Goal: Contribute content: Add original content to the website for others to see

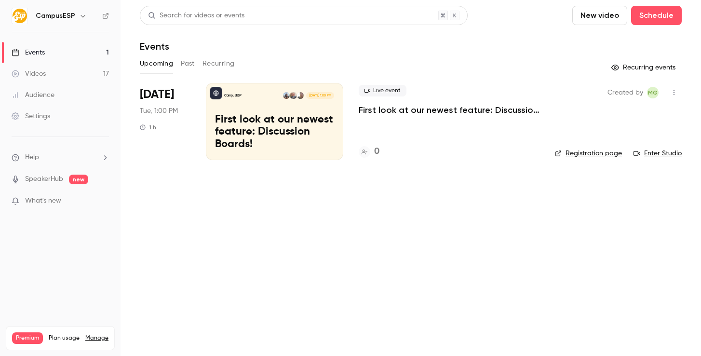
click at [190, 64] on button "Past" at bounding box center [188, 63] width 14 height 15
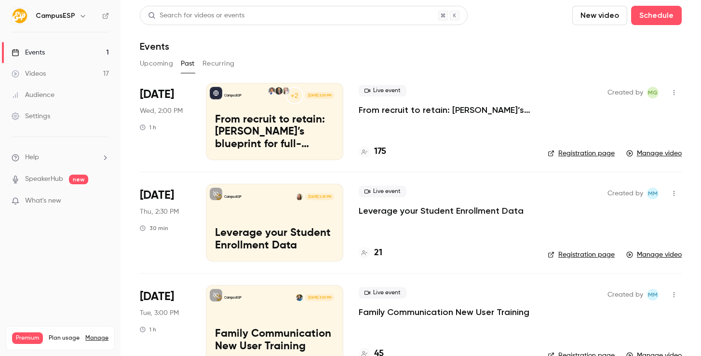
click at [603, 23] on button "New video" at bounding box center [600, 15] width 55 height 19
click at [597, 39] on div at bounding box center [590, 42] width 15 height 8
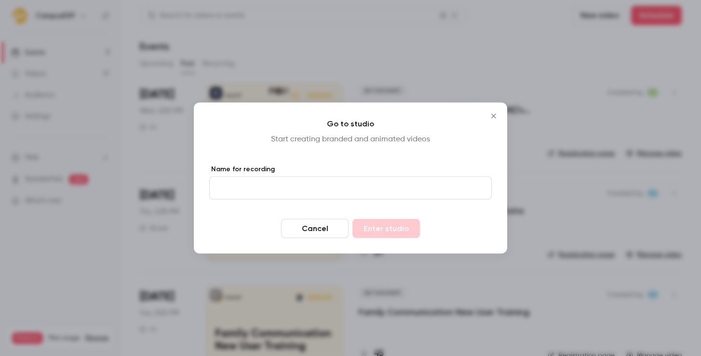
click at [313, 227] on button "Cancel" at bounding box center [315, 228] width 68 height 19
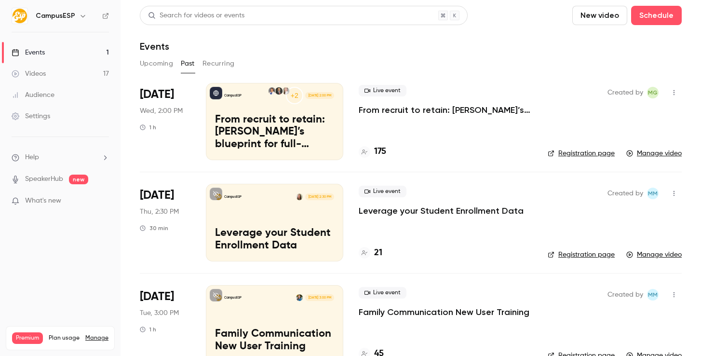
click at [596, 14] on button "New video" at bounding box center [600, 15] width 55 height 19
click at [605, 56] on li "Upload" at bounding box center [627, 67] width 104 height 25
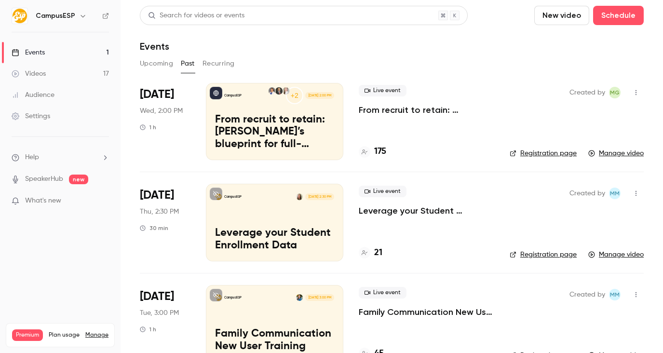
click at [574, 24] on button "New video" at bounding box center [561, 15] width 55 height 19
click at [582, 65] on div "Upload" at bounding box center [597, 67] width 73 height 10
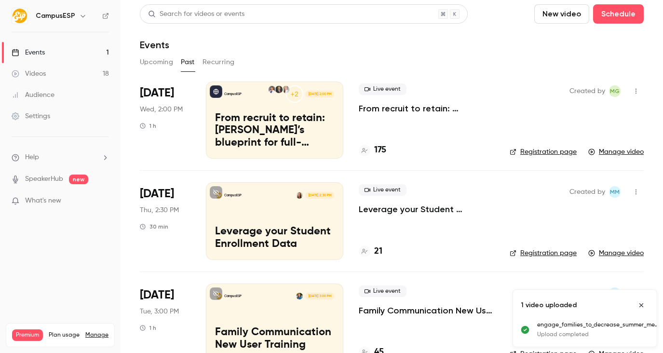
click at [583, 338] on p "Upload completed" at bounding box center [598, 334] width 122 height 9
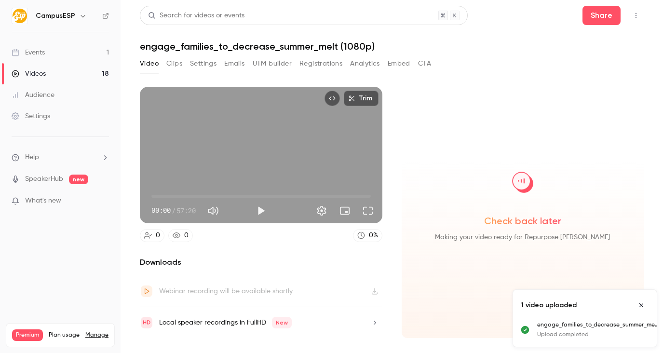
click at [288, 49] on h1 "engage_families_to_decrease_summer_melt (1080p)" at bounding box center [392, 47] width 504 height 12
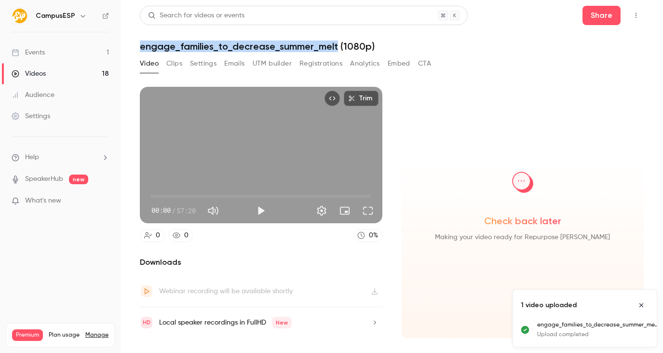
click at [288, 49] on h1 "engage_families_to_decrease_summer_melt (1080p)" at bounding box center [392, 47] width 504 height 12
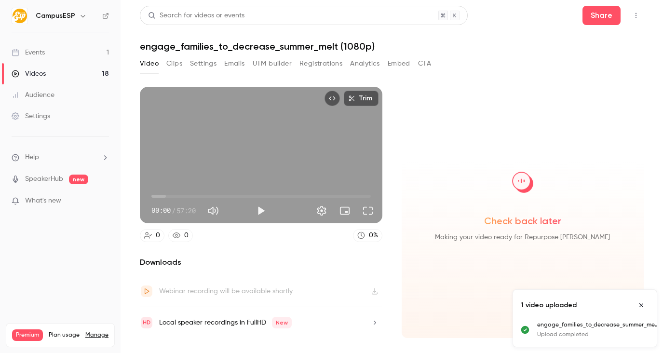
click at [274, 55] on div "Search for videos or events Share engage_families_to_decrease_summer_melt (1080…" at bounding box center [392, 177] width 504 height 342
click at [274, 51] on h1 "engage_families_to_decrease_summer_melt (1080p)" at bounding box center [392, 47] width 504 height 12
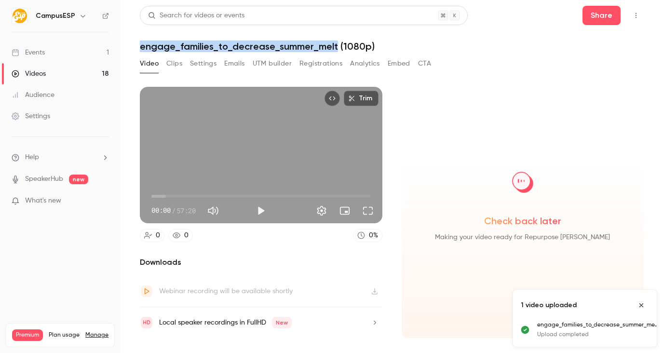
click at [274, 51] on h1 "engage_families_to_decrease_summer_melt (1080p)" at bounding box center [392, 47] width 504 height 12
click at [204, 60] on button "Settings" at bounding box center [203, 63] width 27 height 15
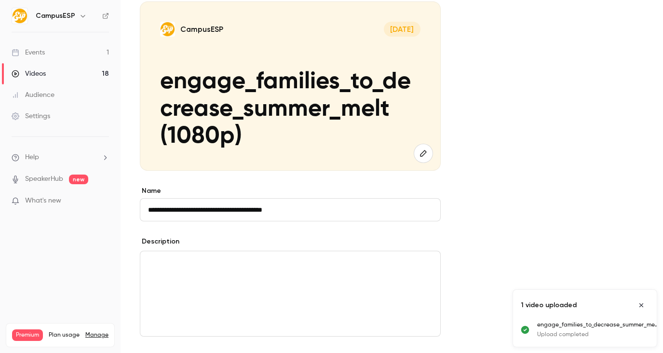
scroll to position [165, 0]
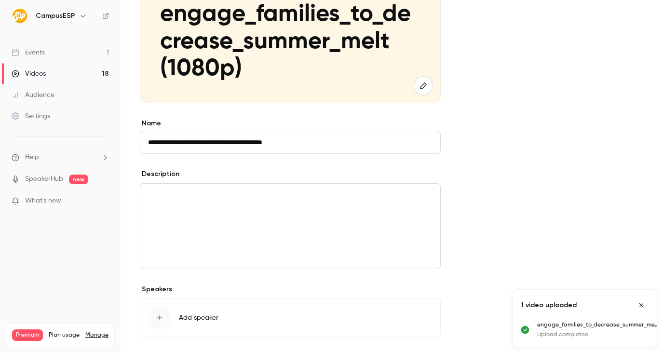
click at [219, 144] on input "**********" at bounding box center [290, 142] width 301 height 23
paste input
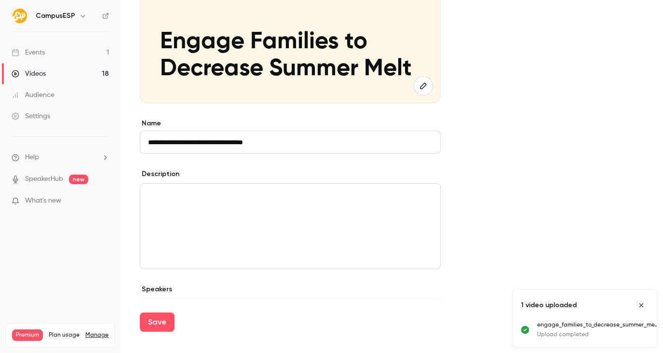
type input "**********"
click at [471, 184] on div "**********" at bounding box center [392, 153] width 504 height 462
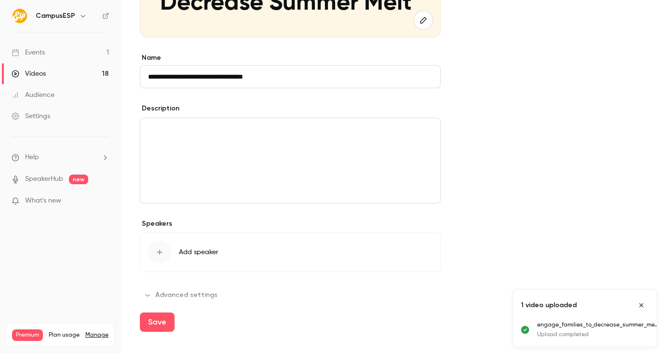
click at [339, 155] on div "editor" at bounding box center [290, 160] width 300 height 85
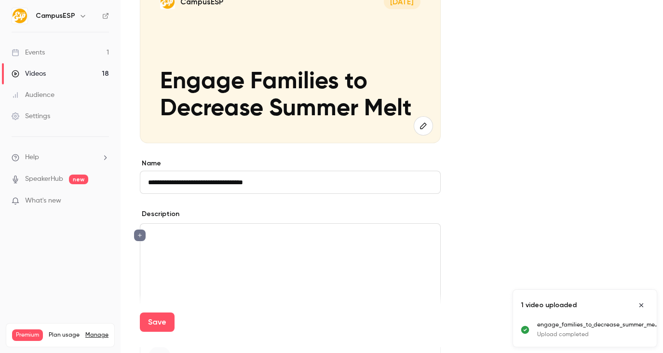
scroll to position [124, 0]
click at [165, 315] on button "Save" at bounding box center [157, 322] width 35 height 19
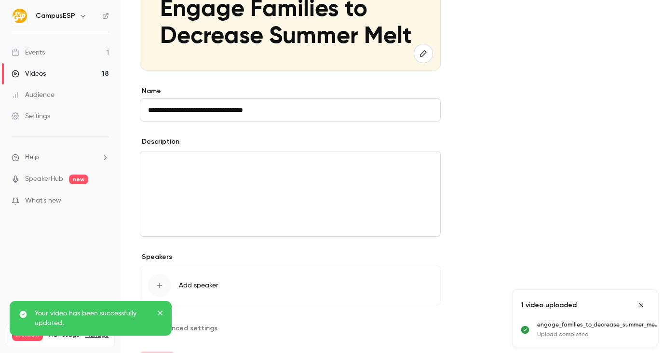
scroll to position [228, 0]
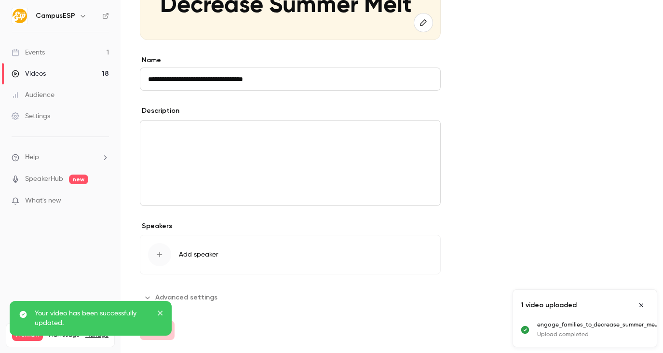
click at [644, 296] on div "1 video uploaded" at bounding box center [585, 305] width 144 height 31
click at [644, 297] on div "1 video uploaded" at bounding box center [585, 305] width 144 height 31
click at [643, 302] on icon "Close uploads list" at bounding box center [642, 305] width 8 height 7
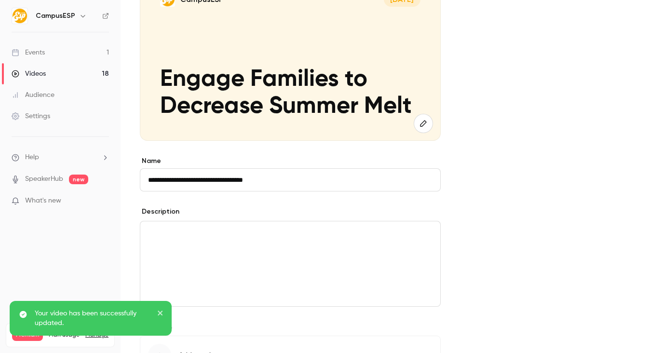
scroll to position [0, 0]
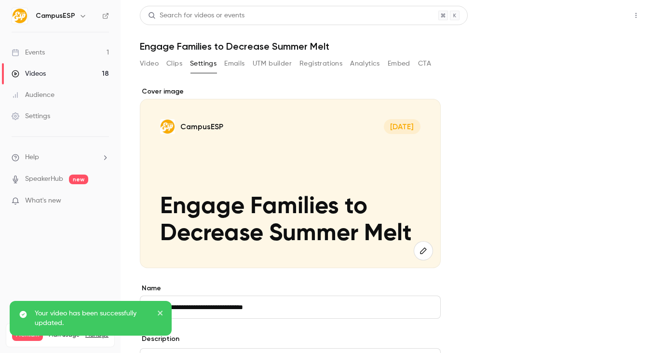
click at [590, 22] on button "Share" at bounding box center [602, 15] width 38 height 19
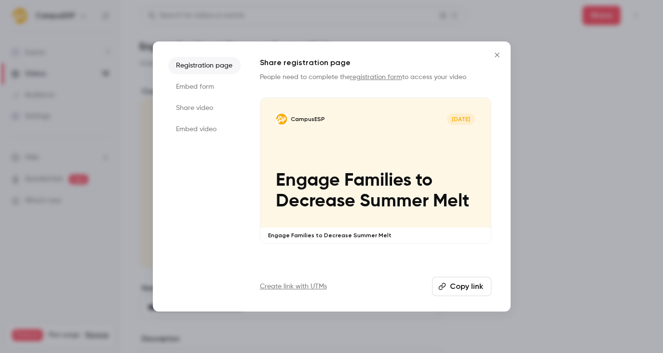
click at [467, 279] on button "Copy link" at bounding box center [461, 286] width 59 height 19
click at [494, 62] on button "Close" at bounding box center [497, 54] width 19 height 19
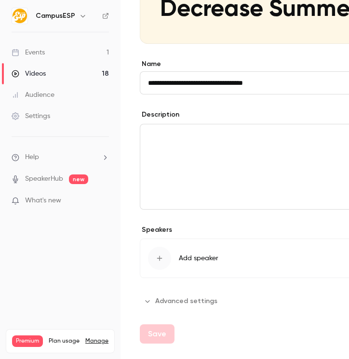
scroll to position [224, 0]
click at [181, 261] on span "Add speaker" at bounding box center [199, 259] width 40 height 10
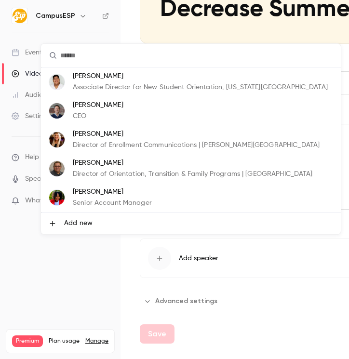
click at [76, 227] on span "Add new" at bounding box center [78, 224] width 28 height 10
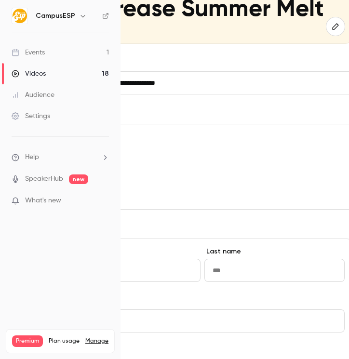
scroll to position [224, 92]
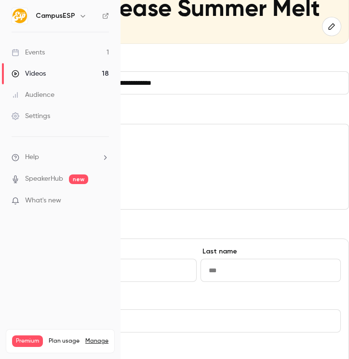
type input "******"
click at [267, 275] on input "Last name" at bounding box center [271, 270] width 140 height 23
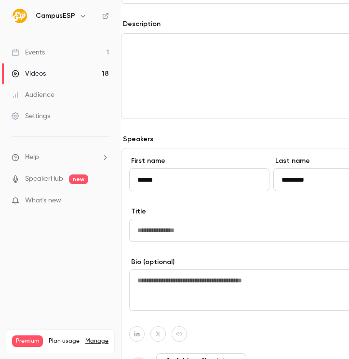
scroll to position [315, 14]
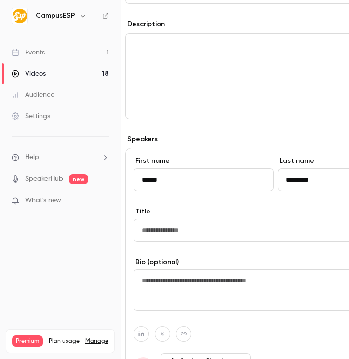
type input "*********"
click at [232, 237] on input "Title" at bounding box center [276, 230] width 285 height 23
type input "*"
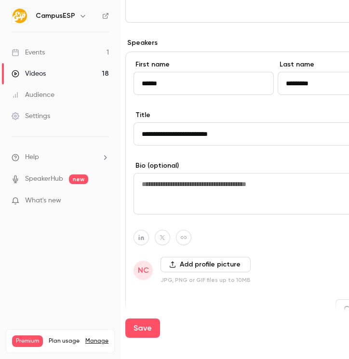
scroll to position [460, 14]
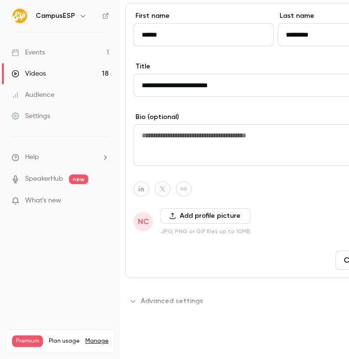
click at [150, 328] on button "Save" at bounding box center [142, 328] width 35 height 19
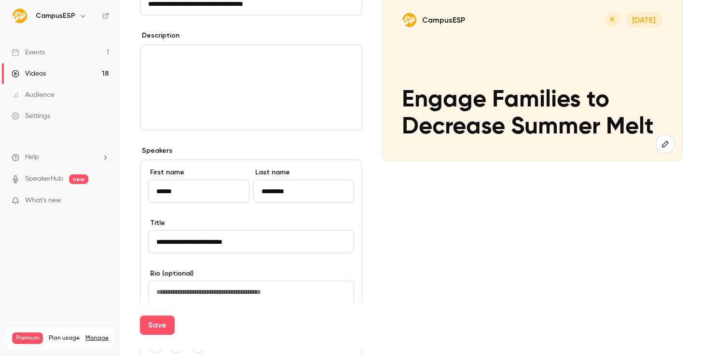
scroll to position [109, 0]
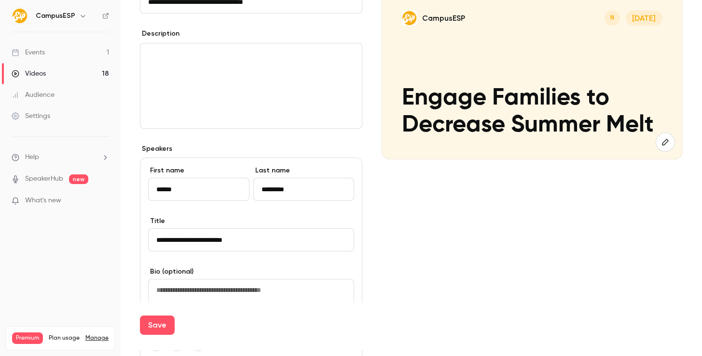
click at [149, 233] on input "**********" at bounding box center [251, 240] width 206 height 23
click at [155, 331] on button "Save" at bounding box center [157, 325] width 35 height 19
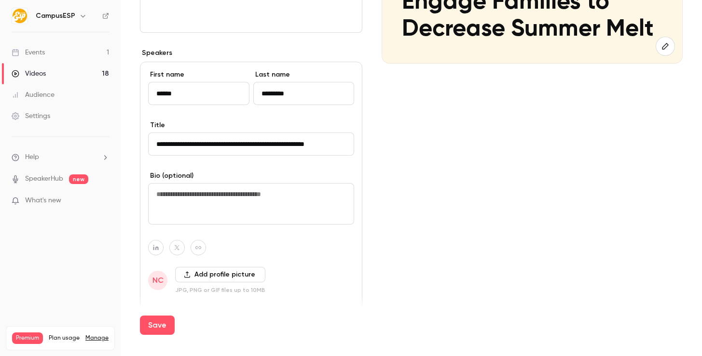
scroll to position [204, 0]
click at [208, 146] on input "**********" at bounding box center [251, 144] width 206 height 23
paste input "****"
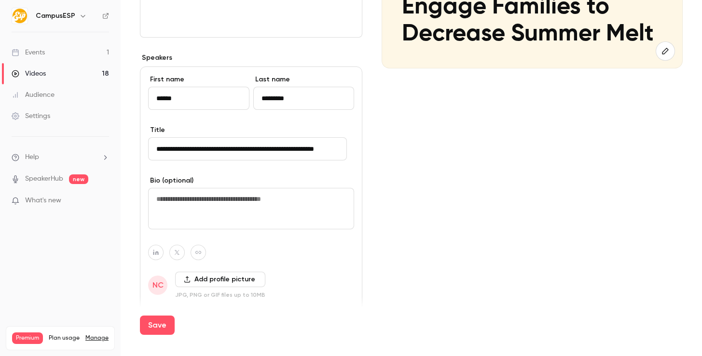
scroll to position [190, 0]
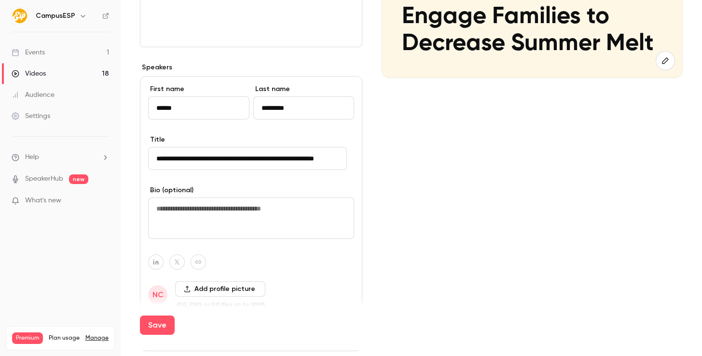
click at [255, 159] on input "**********" at bounding box center [247, 158] width 199 height 23
type input "**********"
click at [279, 106] on input "*********" at bounding box center [303, 107] width 101 height 23
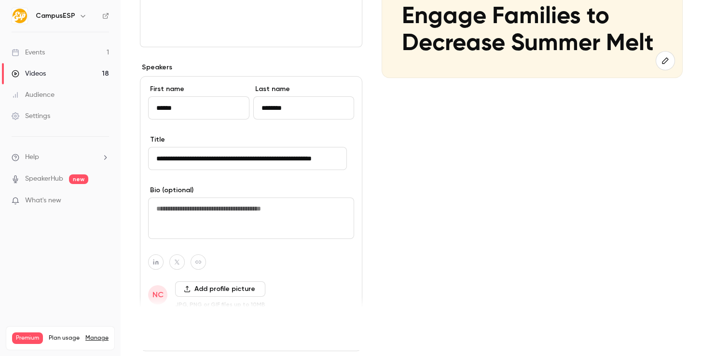
type input "********"
click at [154, 319] on button "Save" at bounding box center [157, 325] width 35 height 19
click at [193, 287] on button "Add profile picture" at bounding box center [220, 289] width 90 height 15
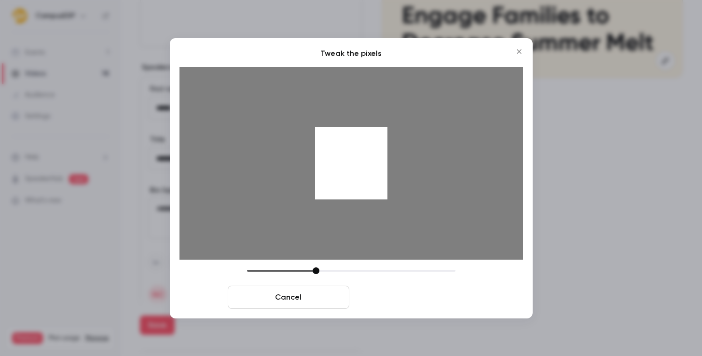
click at [405, 289] on button "Crop and save" at bounding box center [414, 297] width 122 height 23
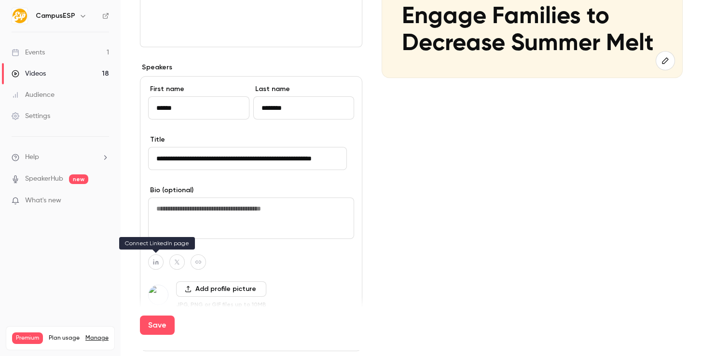
click at [159, 263] on icon "button" at bounding box center [155, 263] width 7 height 6
type input "**********"
click at [165, 325] on button "Save" at bounding box center [157, 325] width 35 height 19
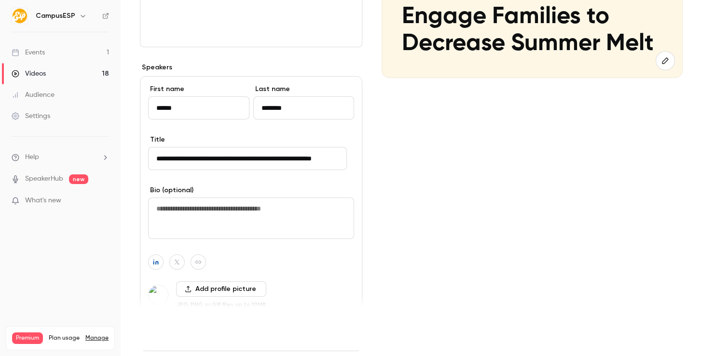
click at [146, 328] on button "Save" at bounding box center [157, 325] width 35 height 19
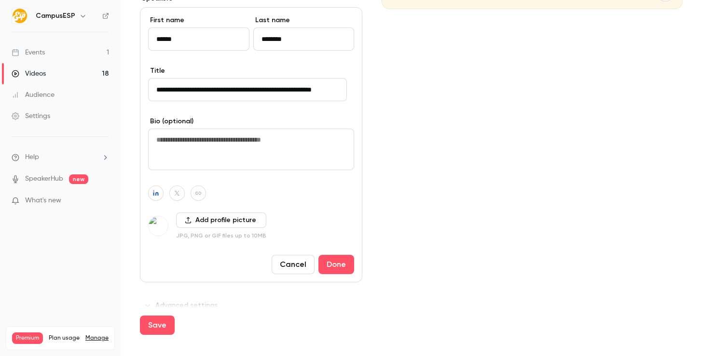
scroll to position [266, 0]
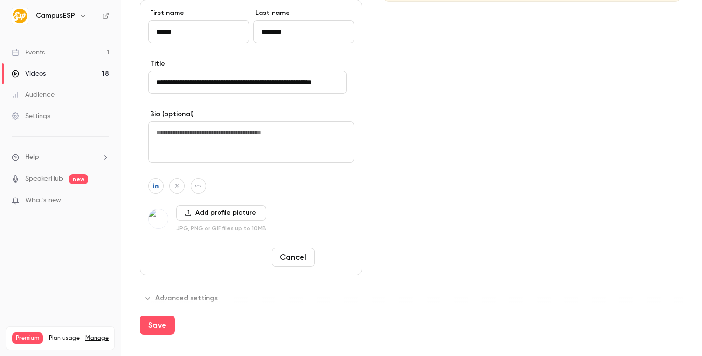
click at [341, 251] on button "Done" at bounding box center [336, 257] width 36 height 19
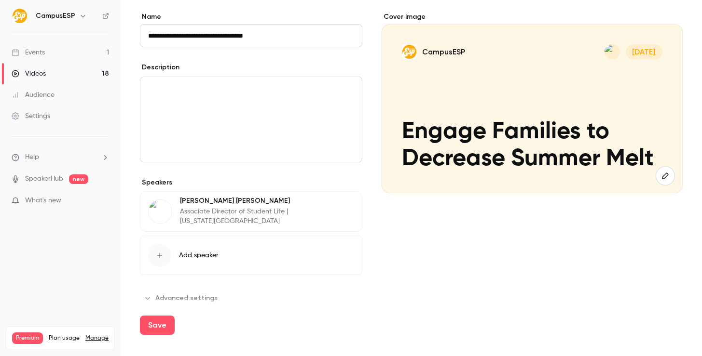
scroll to position [75, 0]
click at [247, 264] on button "Add speaker" at bounding box center [251, 256] width 222 height 40
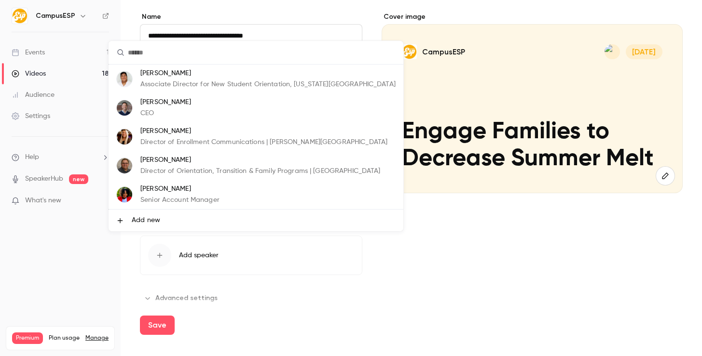
click at [335, 243] on div at bounding box center [351, 178] width 702 height 356
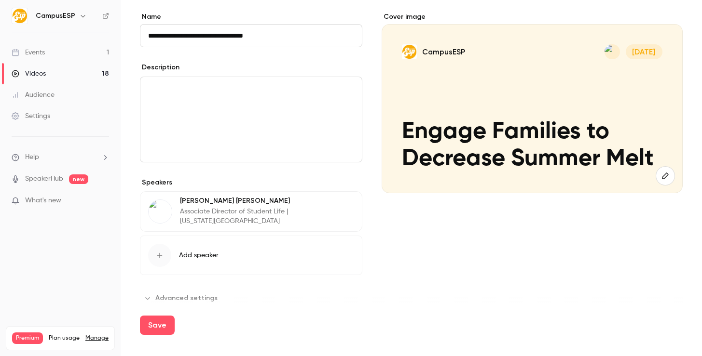
click at [193, 259] on span "Add speaker" at bounding box center [199, 256] width 40 height 10
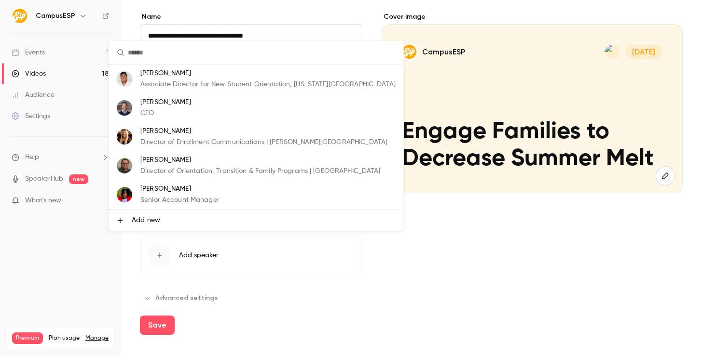
click at [172, 224] on li "Add new" at bounding box center [256, 221] width 295 height 22
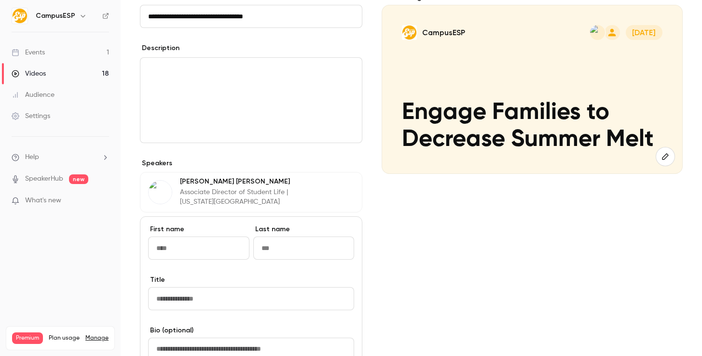
scroll to position [145, 0]
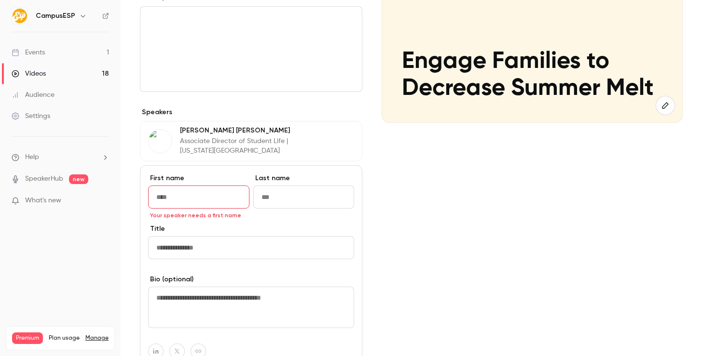
click at [183, 249] on input "Title" at bounding box center [251, 247] width 206 height 23
paste input "**********"
drag, startPoint x: 271, startPoint y: 247, endPoint x: 272, endPoint y: 258, distance: 10.2
click at [271, 247] on input "**********" at bounding box center [247, 247] width 199 height 23
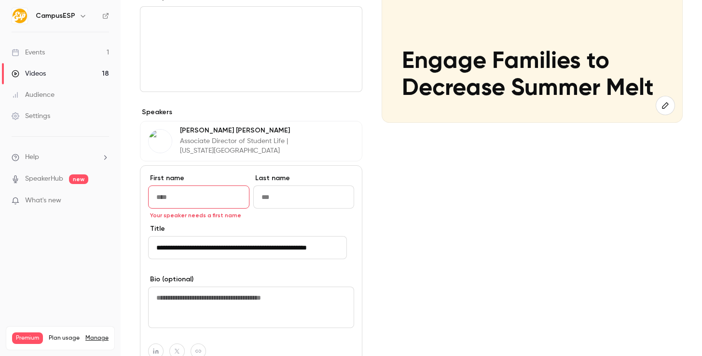
scroll to position [0, 9]
type input "**********"
click at [187, 188] on input "First name" at bounding box center [198, 197] width 101 height 23
type input "****"
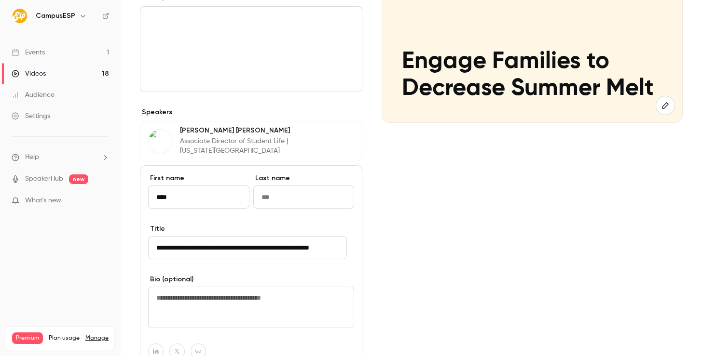
click at [303, 198] on input "Last name" at bounding box center [303, 197] width 101 height 23
type input "*******"
click at [163, 323] on button "Save" at bounding box center [157, 325] width 35 height 19
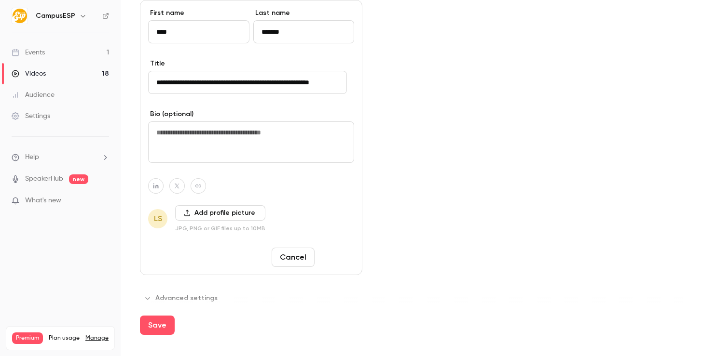
click at [331, 255] on button "Done" at bounding box center [336, 257] width 36 height 19
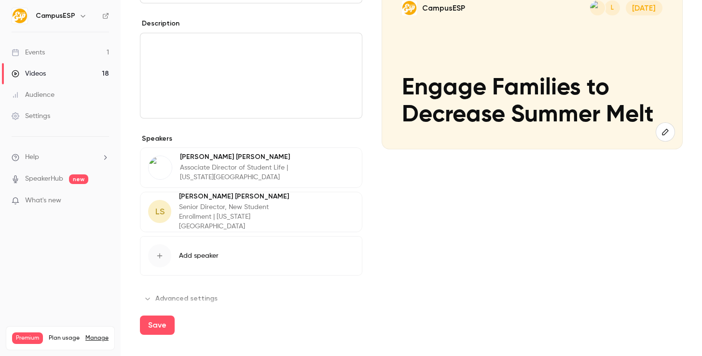
scroll to position [119, 0]
click at [212, 209] on p "Senior Director, New Student Enrollment | Utah State University" at bounding box center [239, 216] width 121 height 29
click at [329, 205] on button "Edit" at bounding box center [336, 207] width 35 height 15
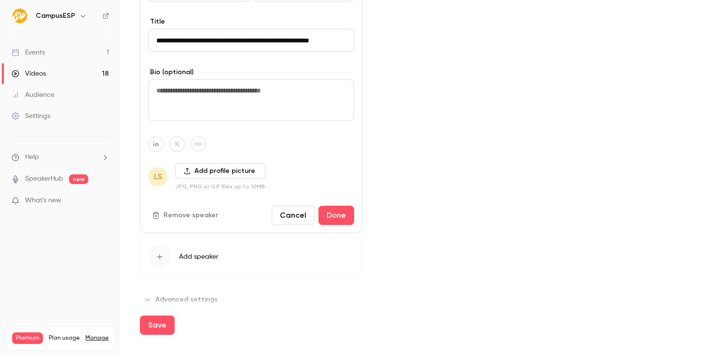
scroll to position [354, 0]
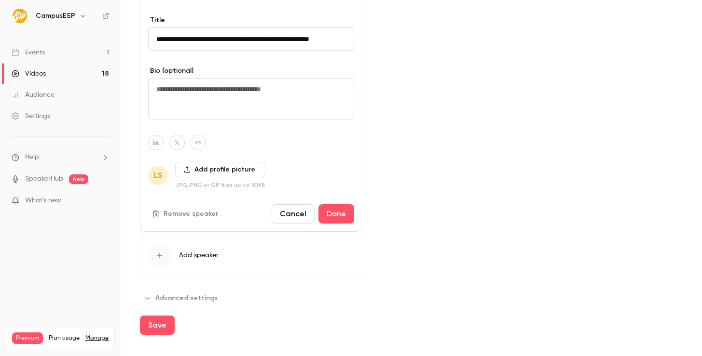
click at [184, 159] on div "**********" at bounding box center [251, 94] width 222 height 275
click at [199, 171] on button "Add profile picture" at bounding box center [220, 169] width 90 height 15
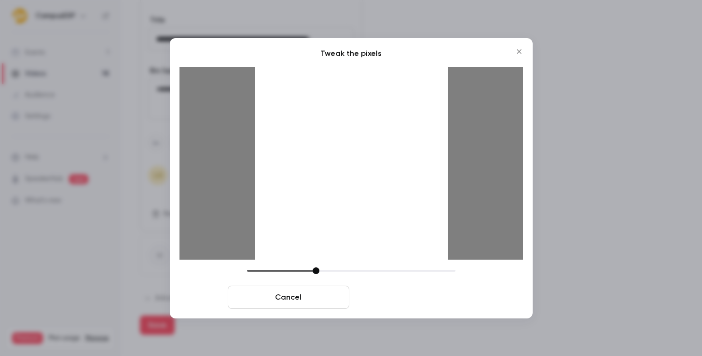
click at [426, 299] on button "Crop and save" at bounding box center [414, 297] width 122 height 23
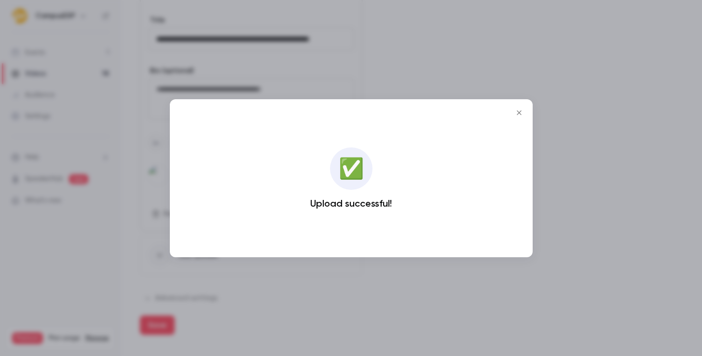
click at [524, 110] on button "Close" at bounding box center [518, 112] width 19 height 19
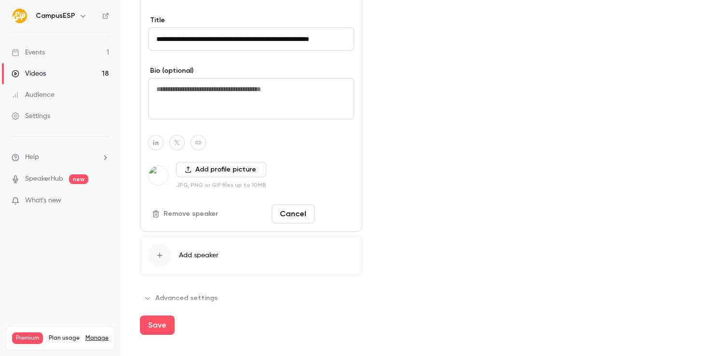
click at [329, 215] on button "Done" at bounding box center [336, 214] width 36 height 19
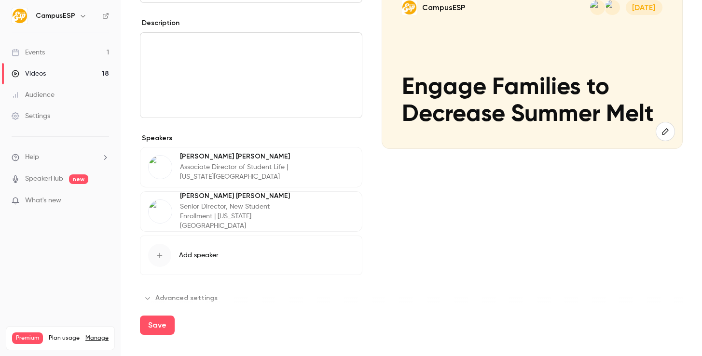
click at [220, 255] on button "Add speaker" at bounding box center [251, 256] width 222 height 40
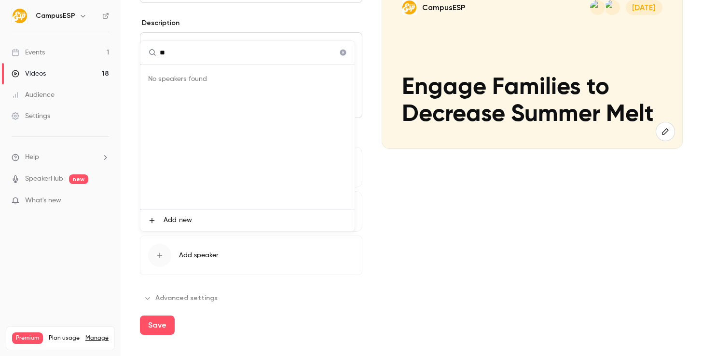
type input "*"
type input "******"
click at [231, 205] on div "No speakers found" at bounding box center [247, 137] width 214 height 145
click at [226, 218] on li "Add new" at bounding box center [247, 221] width 214 height 22
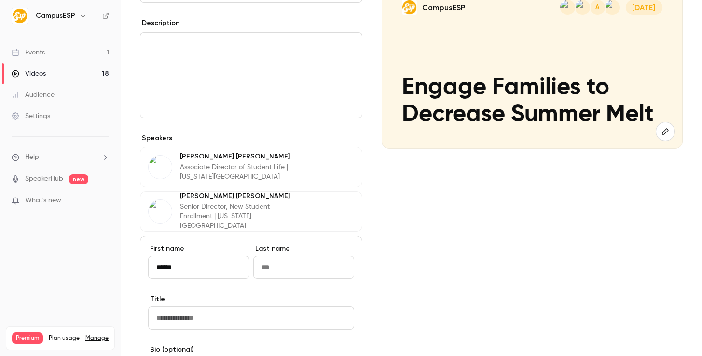
type input "******"
click at [289, 270] on input "Last name" at bounding box center [303, 267] width 101 height 23
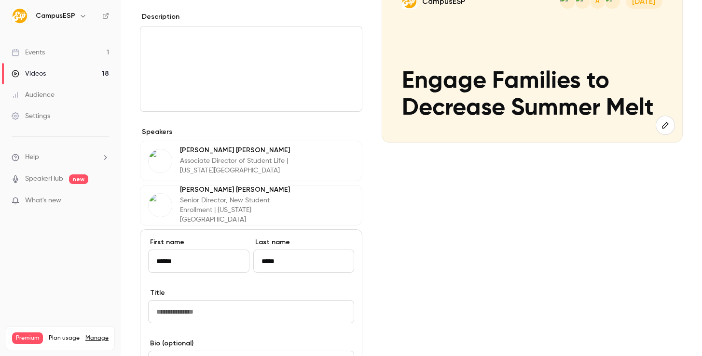
scroll to position [135, 0]
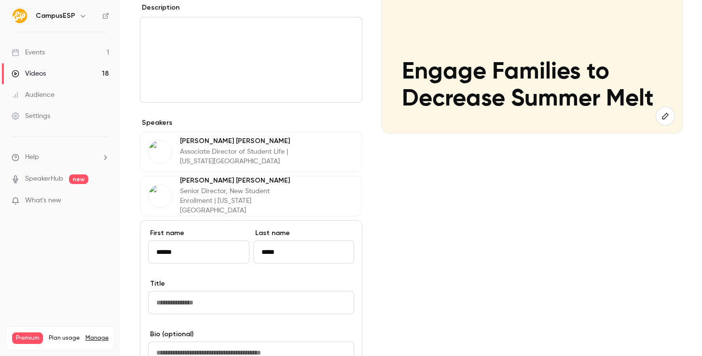
type input "*****"
click at [248, 285] on label "Title" at bounding box center [251, 284] width 206 height 10
click at [248, 291] on input "Title" at bounding box center [251, 302] width 206 height 23
click at [246, 297] on input "Title" at bounding box center [251, 302] width 206 height 23
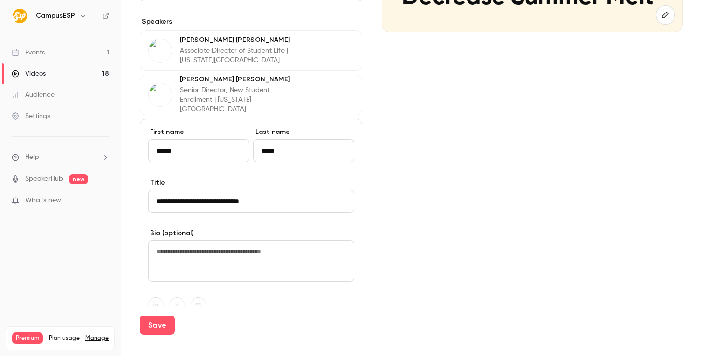
scroll to position [240, 0]
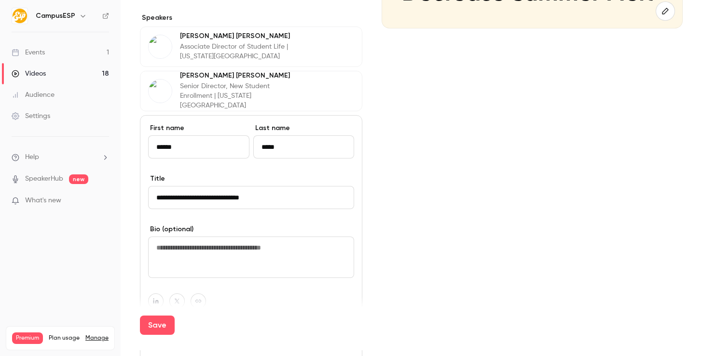
type input "**********"
click at [144, 321] on button "Save" at bounding box center [157, 325] width 35 height 19
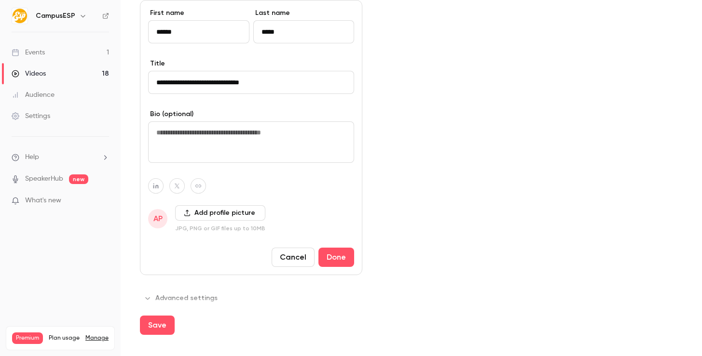
click at [355, 266] on div "**********" at bounding box center [251, 137] width 222 height 275
click at [328, 263] on button "Done" at bounding box center [336, 257] width 36 height 19
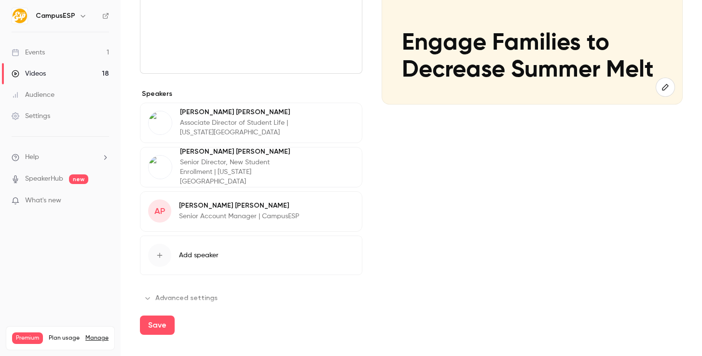
scroll to position [154, 0]
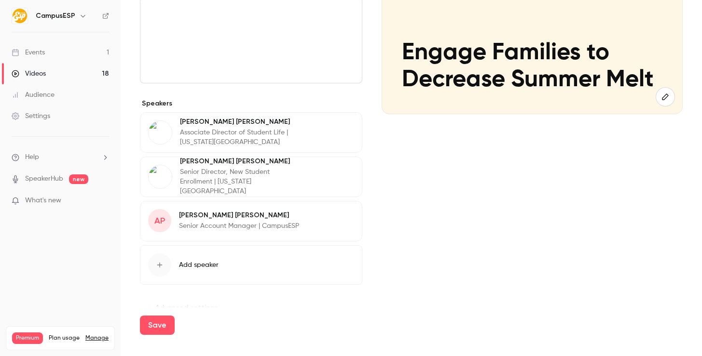
click at [326, 215] on button "Edit" at bounding box center [336, 216] width 35 height 15
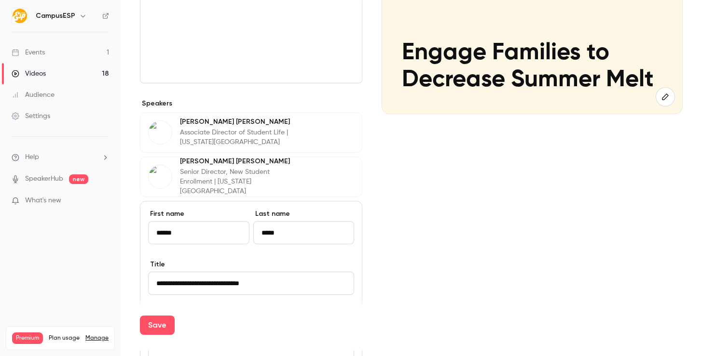
click at [223, 274] on input "**********" at bounding box center [251, 283] width 206 height 23
drag, startPoint x: 232, startPoint y: 286, endPoint x: 146, endPoint y: 283, distance: 86.4
click at [146, 283] on div "**********" at bounding box center [251, 338] width 222 height 275
paste input "********"
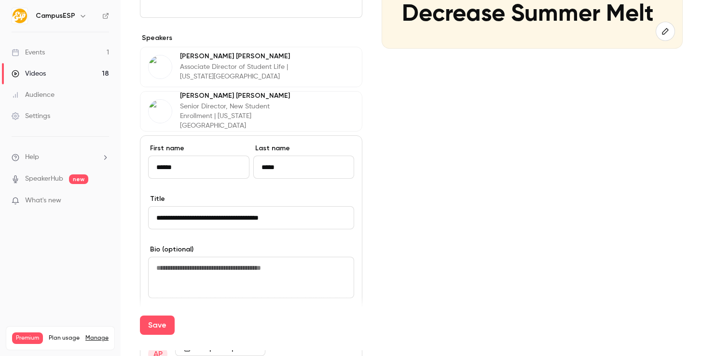
scroll to position [331, 0]
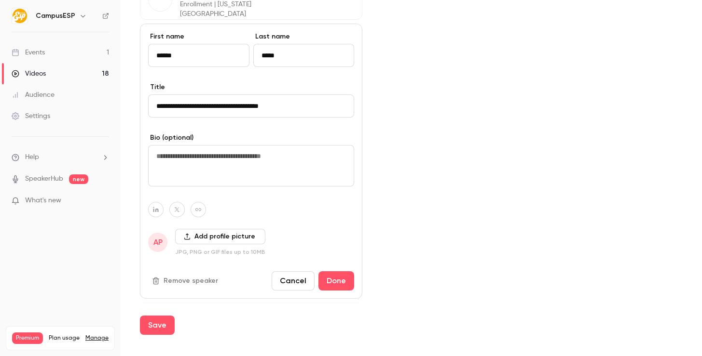
type input "**********"
drag, startPoint x: 197, startPoint y: 222, endPoint x: 205, endPoint y: 239, distance: 18.3
click at [200, 230] on div "**********" at bounding box center [251, 161] width 222 height 275
click at [205, 239] on button "Add profile picture" at bounding box center [220, 236] width 90 height 15
click at [195, 244] on button "Add profile picture" at bounding box center [220, 236] width 90 height 15
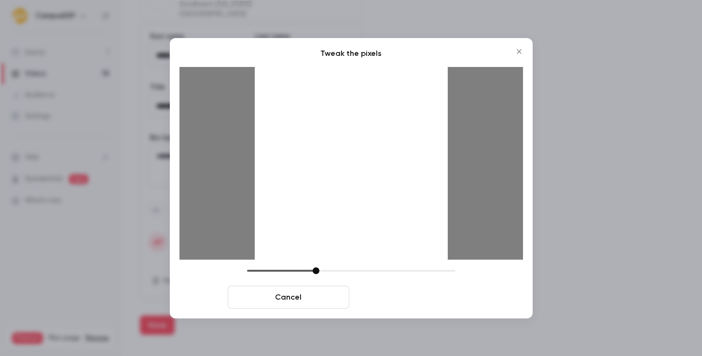
click at [410, 297] on button "Crop and save" at bounding box center [414, 297] width 122 height 23
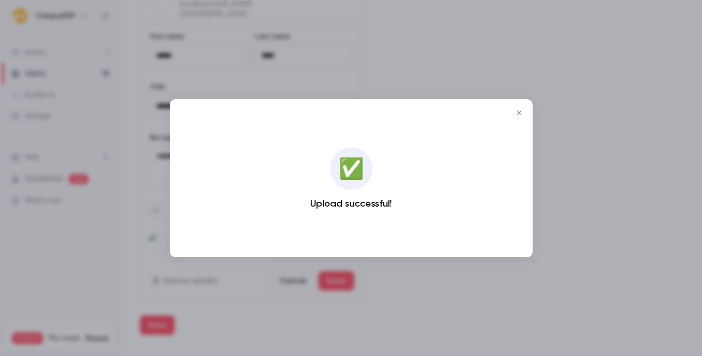
click at [516, 113] on icon "Close" at bounding box center [519, 113] width 12 height 8
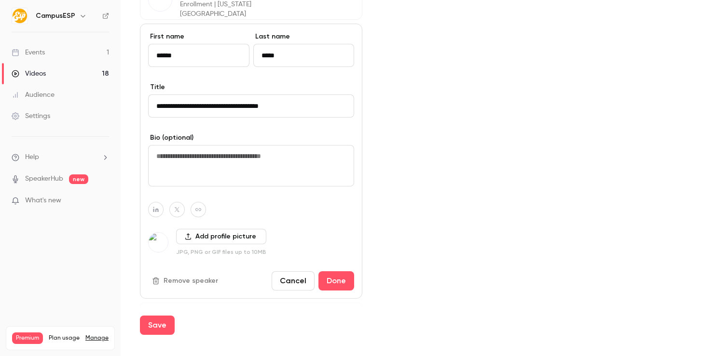
click at [350, 287] on div "**********" at bounding box center [251, 161] width 222 height 275
click at [336, 286] on button "Done" at bounding box center [336, 281] width 36 height 19
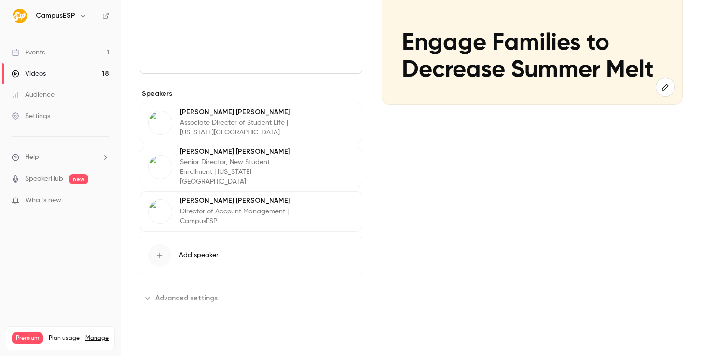
click at [169, 321] on button "Save" at bounding box center [157, 325] width 35 height 19
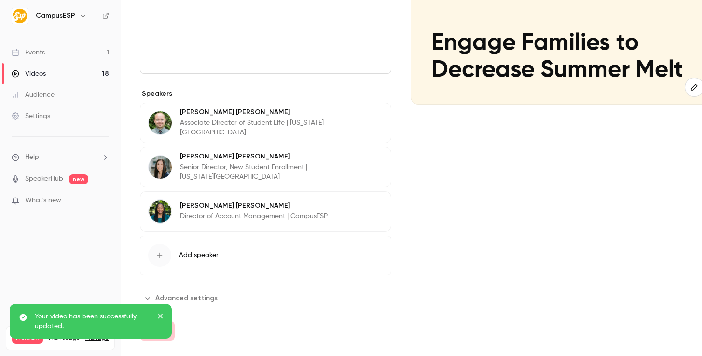
scroll to position [0, 0]
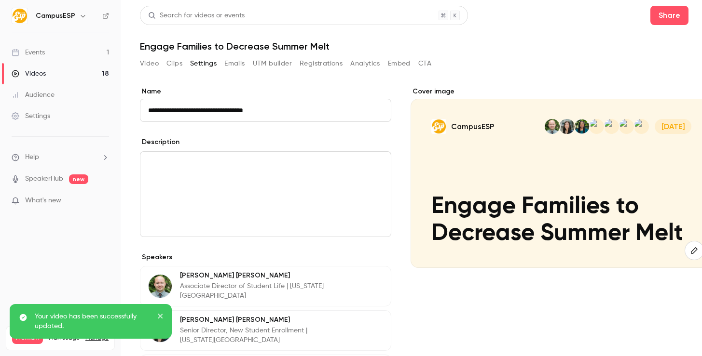
click at [149, 64] on button "Video" at bounding box center [149, 63] width 19 height 15
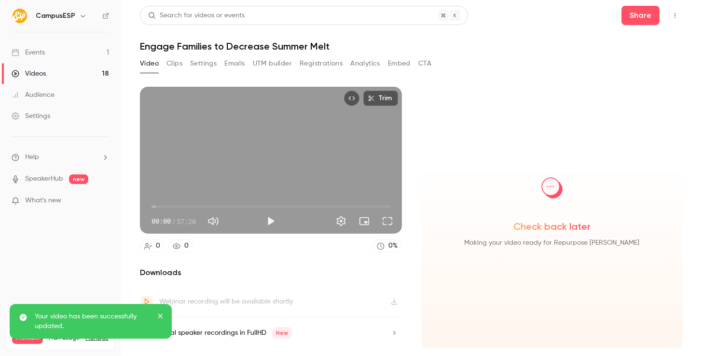
click at [167, 62] on button "Clips" at bounding box center [174, 63] width 16 height 15
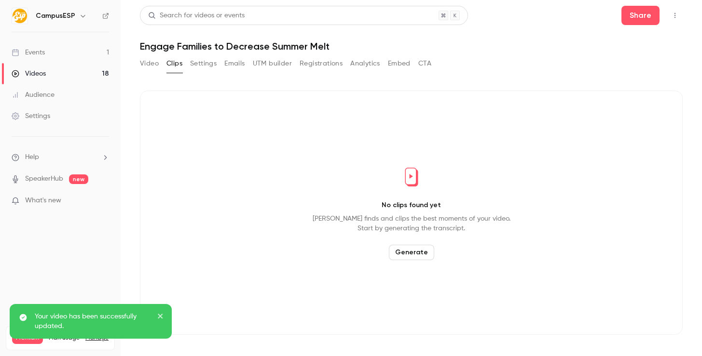
click at [201, 61] on button "Settings" at bounding box center [203, 63] width 27 height 15
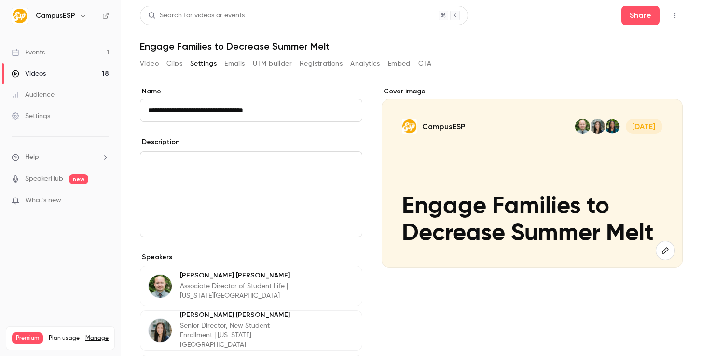
click at [321, 64] on button "Registrations" at bounding box center [321, 63] width 43 height 15
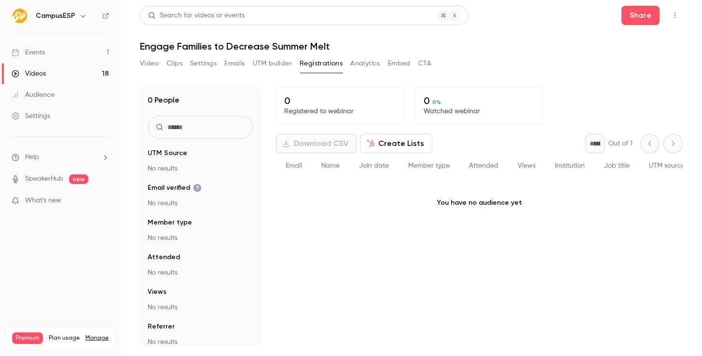
click at [282, 70] on button "UTM builder" at bounding box center [272, 63] width 39 height 15
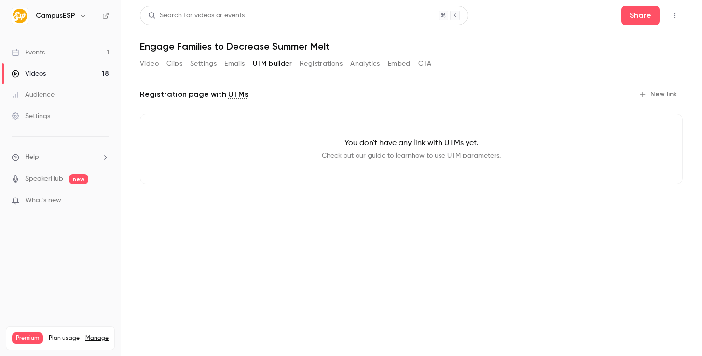
click at [222, 60] on div "Video Clips Settings Emails UTM builder Registrations Analytics Embed CTA" at bounding box center [285, 63] width 291 height 15
click at [230, 62] on button "Emails" at bounding box center [234, 63] width 20 height 15
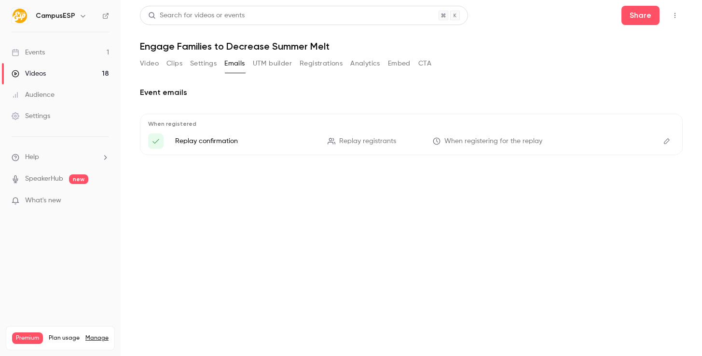
click at [218, 69] on div "Video Clips Settings Emails UTM builder Registrations Analytics Embed CTA" at bounding box center [285, 63] width 291 height 15
click at [212, 66] on button "Settings" at bounding box center [203, 63] width 27 height 15
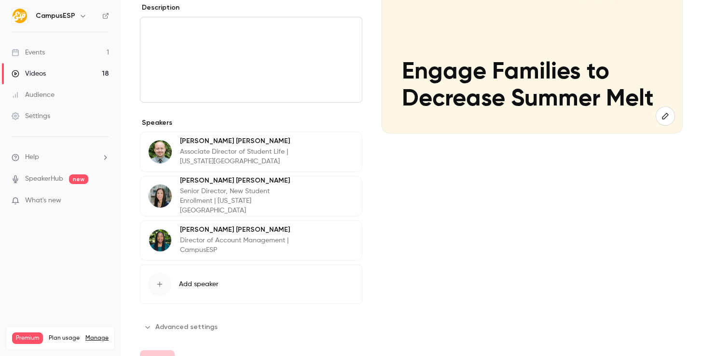
scroll to position [164, 0]
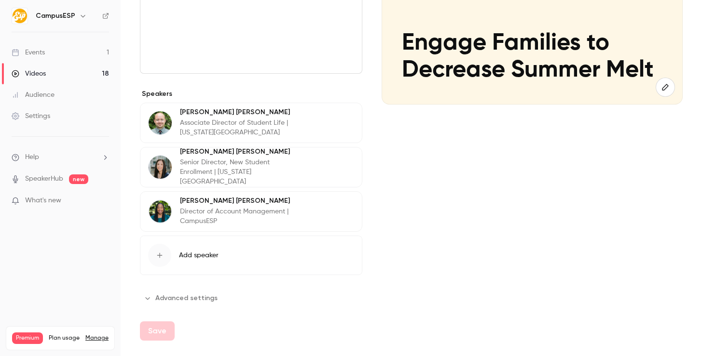
click at [216, 301] on button "Advanced settings" at bounding box center [181, 298] width 83 height 15
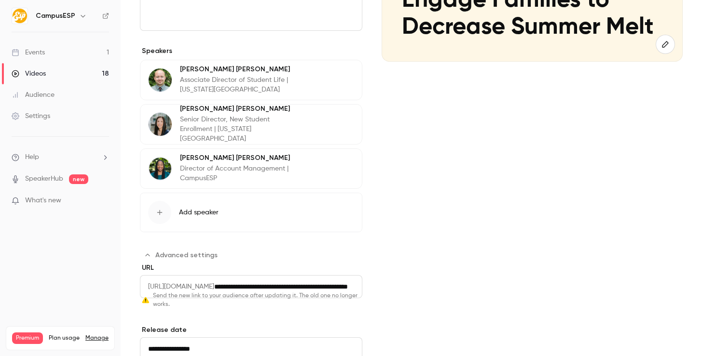
scroll to position [276, 0]
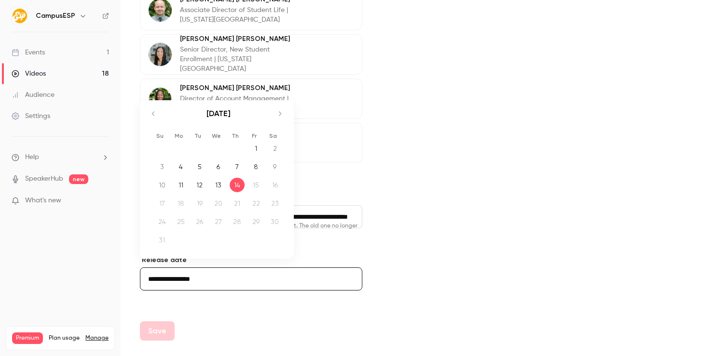
click at [160, 283] on input "**********" at bounding box center [251, 279] width 222 height 23
click at [152, 115] on icon "Move backward to switch to the previous month." at bounding box center [154, 114] width 12 height 12
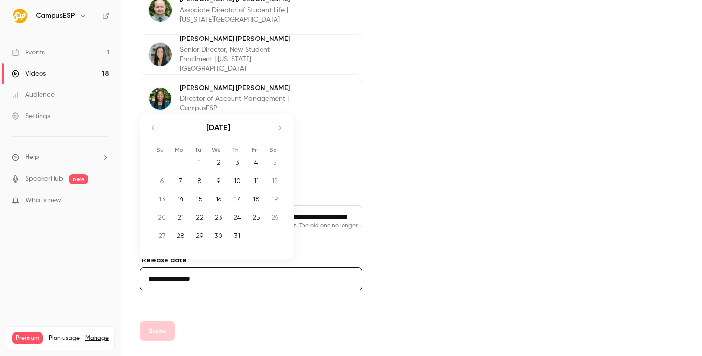
click at [152, 115] on div "July 2025" at bounding box center [218, 132] width 136 height 37
click at [151, 123] on icon "Move backward to switch to the previous month." at bounding box center [154, 128] width 12 height 12
click at [153, 133] on icon "Move backward to switch to the previous month." at bounding box center [154, 128] width 12 height 12
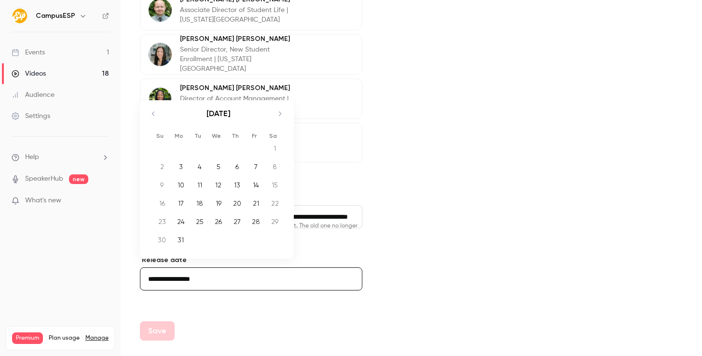
click at [241, 185] on div "13" at bounding box center [237, 185] width 15 height 14
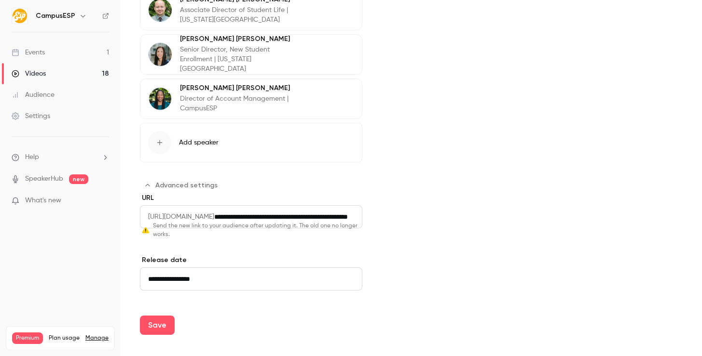
click at [219, 279] on input "**********" at bounding box center [251, 279] width 222 height 23
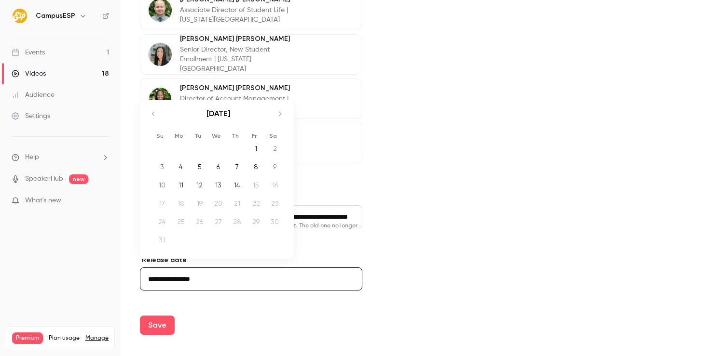
click at [157, 114] on icon "Move backward to switch to the previous month." at bounding box center [154, 114] width 12 height 12
click at [157, 115] on div "July 2025" at bounding box center [218, 132] width 136 height 37
click at [156, 117] on div "July 2025" at bounding box center [218, 132] width 136 height 37
click at [154, 128] on icon "Move backward to switch to the previous month." at bounding box center [154, 128] width 12 height 12
click at [153, 133] on icon "Move backward to switch to the previous month." at bounding box center [154, 128] width 12 height 12
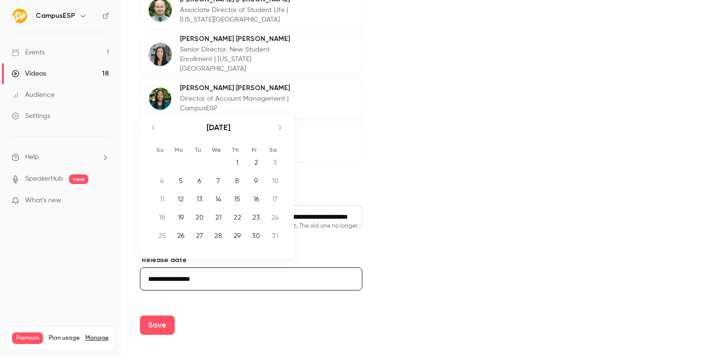
click at [153, 133] on icon "Move backward to switch to the previous month." at bounding box center [154, 128] width 12 height 12
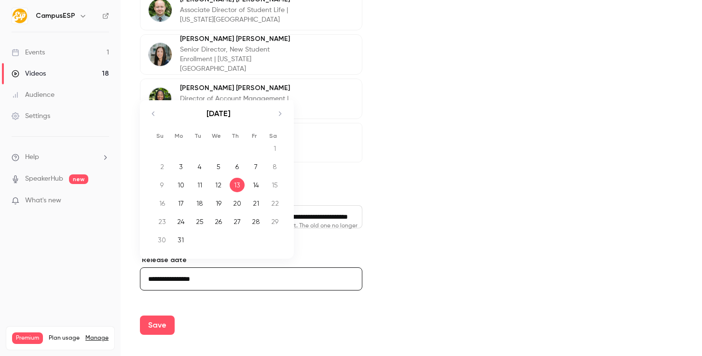
click at [153, 133] on div "Su Mo Tu We Th Fr Sa March 2025 1 2 3 4 5 6 7 8 9 10 11 12 13 14 15 16 17 18 19…" at bounding box center [216, 179] width 153 height 159
click at [153, 133] on li "Su" at bounding box center [159, 136] width 19 height 9
click at [156, 118] on icon "Move backward to switch to the previous month." at bounding box center [154, 114] width 12 height 12
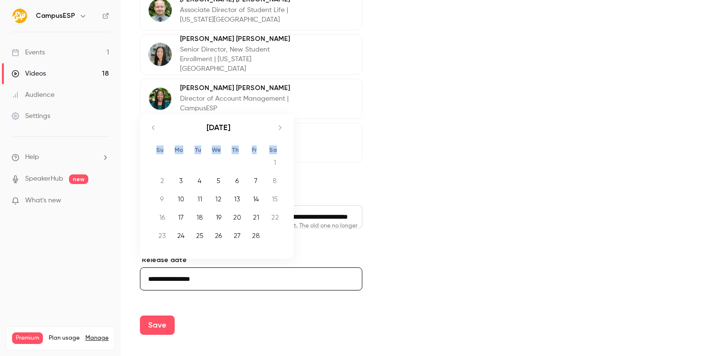
click at [155, 116] on div "February 2025" at bounding box center [218, 132] width 136 height 37
click at [147, 136] on div "February 2025 1 2 3 4 5 6 7 8 9 10 11 12 13 14 15 16 17 18 19 20 21 22 23 24 25…" at bounding box center [218, 180] width 148 height 133
click at [156, 131] on icon "Move backward to switch to the previous month." at bounding box center [154, 128] width 12 height 12
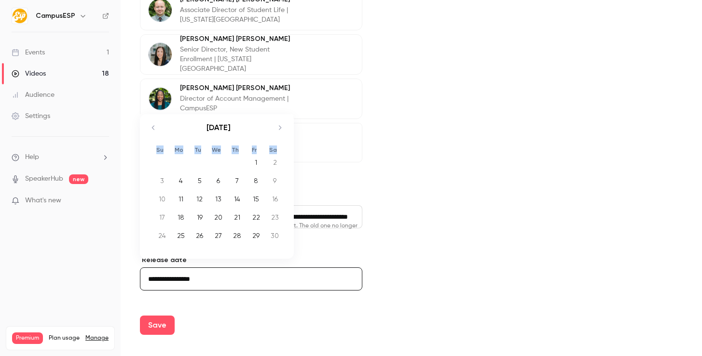
click at [156, 131] on icon "Move backward to switch to the previous month." at bounding box center [154, 128] width 12 height 12
click at [157, 132] on icon "Move backward to switch to the previous month." at bounding box center [154, 128] width 12 height 12
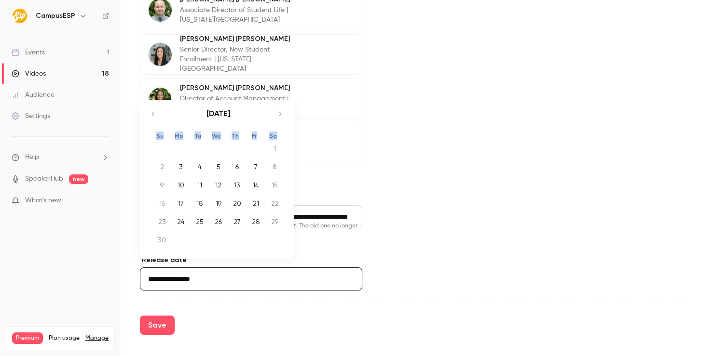
click at [157, 133] on small "Su" at bounding box center [159, 136] width 7 height 7
click at [149, 106] on div "June 2024 1 2 3 4 5 6 7 8 9 10 11 12 13 14 15 16 17 18 19 20 21 22 23 24 25 26 …" at bounding box center [218, 175] width 148 height 151
click at [151, 111] on icon "Move backward to switch to the previous month." at bounding box center [154, 114] width 12 height 12
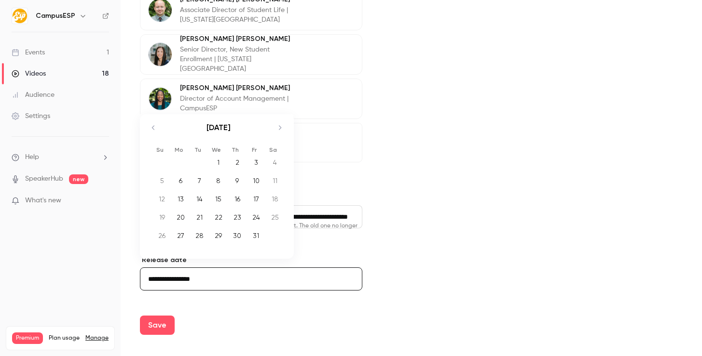
click at [150, 126] on icon "Move backward to switch to the previous month." at bounding box center [154, 128] width 12 height 12
click at [152, 129] on icon "Move backward to switch to the previous month." at bounding box center [154, 128] width 12 height 12
click at [220, 185] on div "13" at bounding box center [218, 185] width 15 height 14
type input "**********"
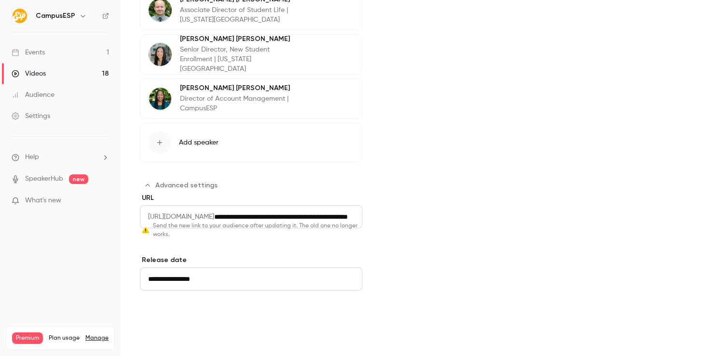
click at [164, 319] on button "Save" at bounding box center [157, 325] width 35 height 19
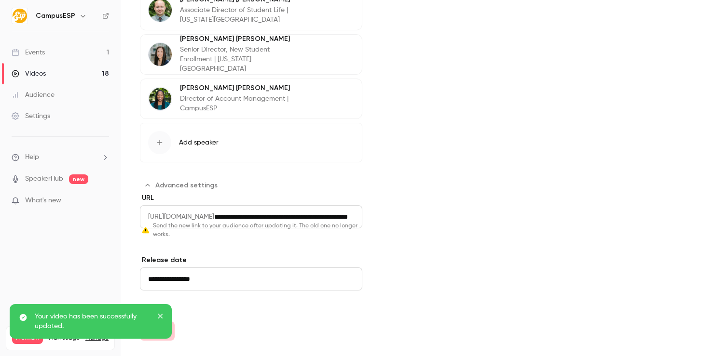
scroll to position [0, 0]
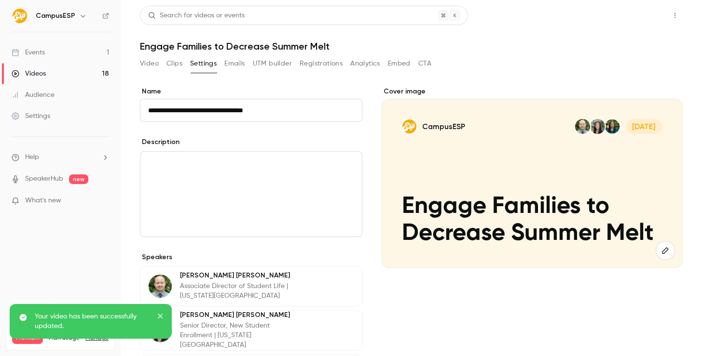
click at [648, 18] on button "Share" at bounding box center [640, 15] width 38 height 19
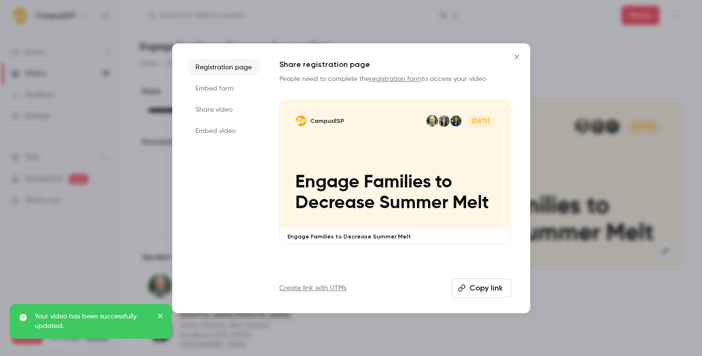
click at [527, 288] on div "Registration page Embed form Share video Embed video Share registration page Pe…" at bounding box center [351, 178] width 358 height 270
click at [497, 289] on button "Copy link" at bounding box center [480, 288] width 59 height 19
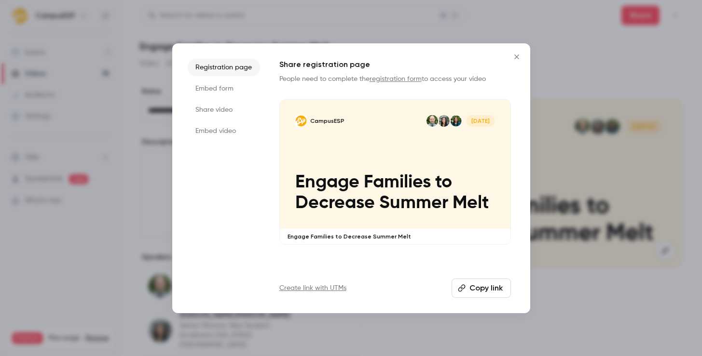
click at [241, 135] on li "Embed video" at bounding box center [224, 131] width 72 height 17
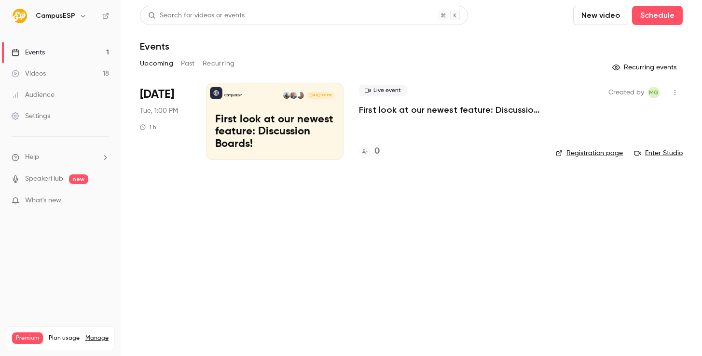
click at [187, 65] on button "Past" at bounding box center [188, 63] width 14 height 15
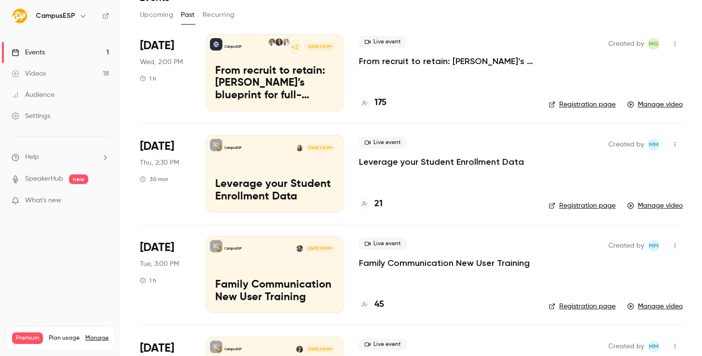
scroll to position [159, 0]
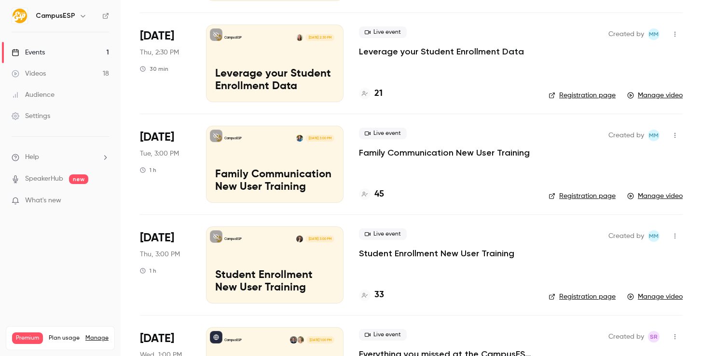
click at [411, 149] on p "Family Communication New User Training" at bounding box center [444, 153] width 171 height 12
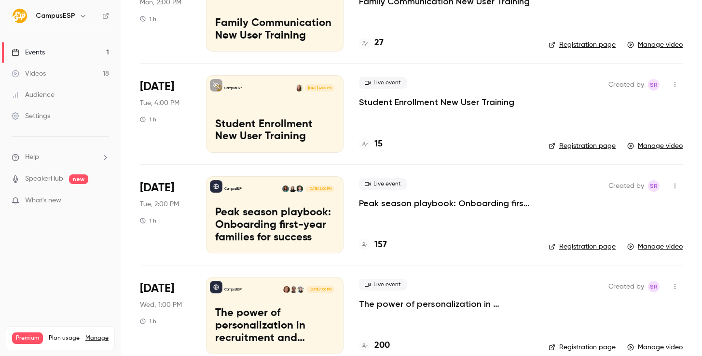
scroll to position [728, 0]
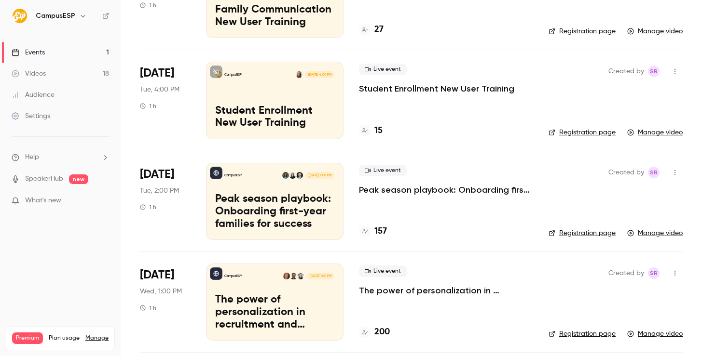
click at [569, 253] on li "[DATE] Wed, 1:00 PM 1 h CampusESP [DATE] 1:00 PM The power of personalization i…" at bounding box center [411, 302] width 543 height 101
click at [574, 241] on li "[DATE] Tue, 2:00 PM 1 h CampusESP [DATE] 2:00 PM Peak season playbook: Onboardi…" at bounding box center [411, 201] width 543 height 101
click at [579, 230] on link "Registration page" at bounding box center [581, 234] width 67 height 10
